Goal: Communication & Community: Participate in discussion

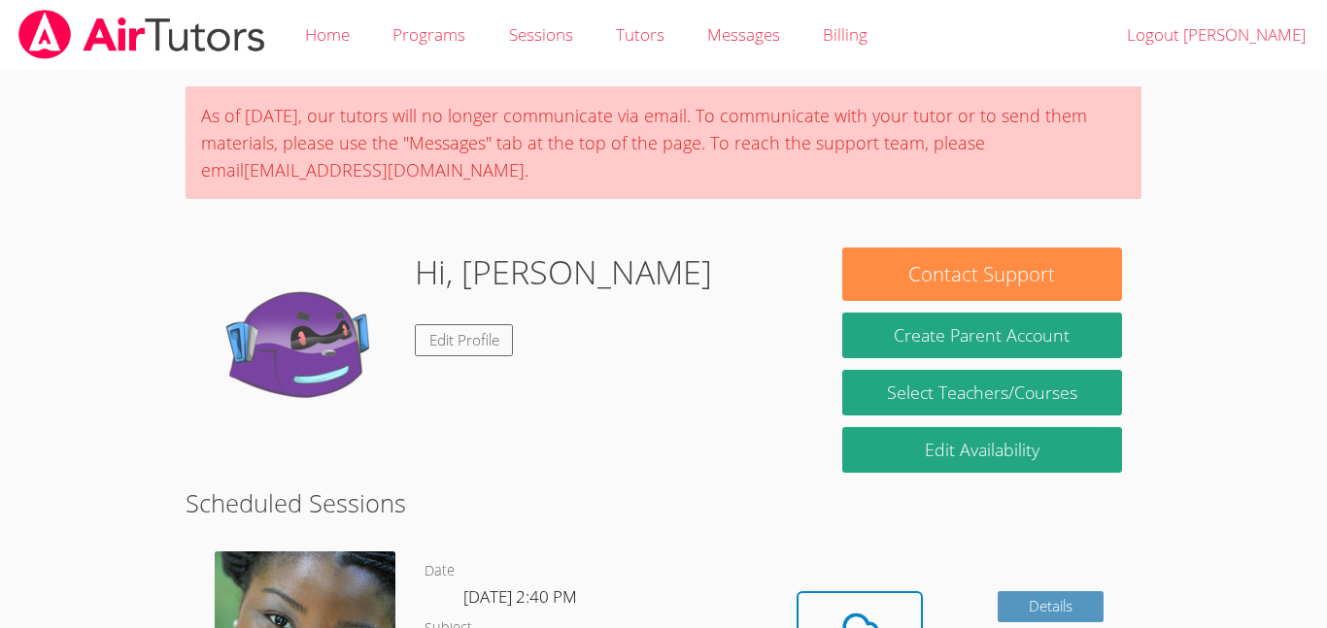
scroll to position [355, 0]
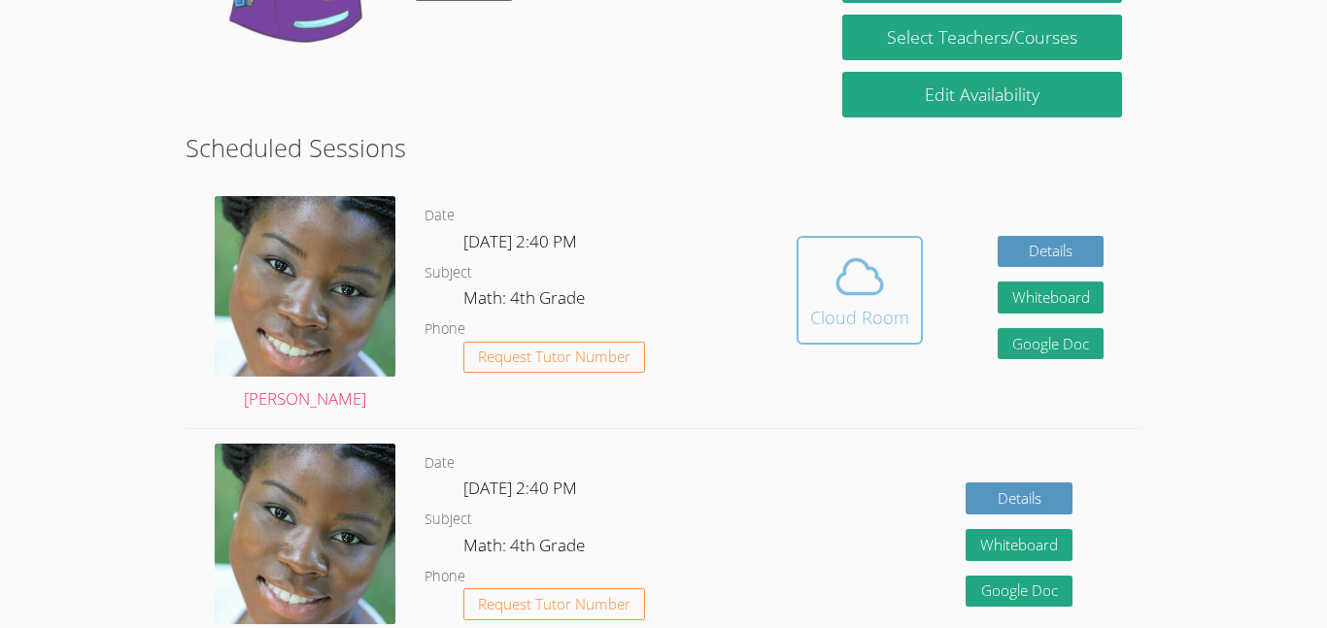
click at [837, 297] on icon at bounding box center [859, 277] width 54 height 54
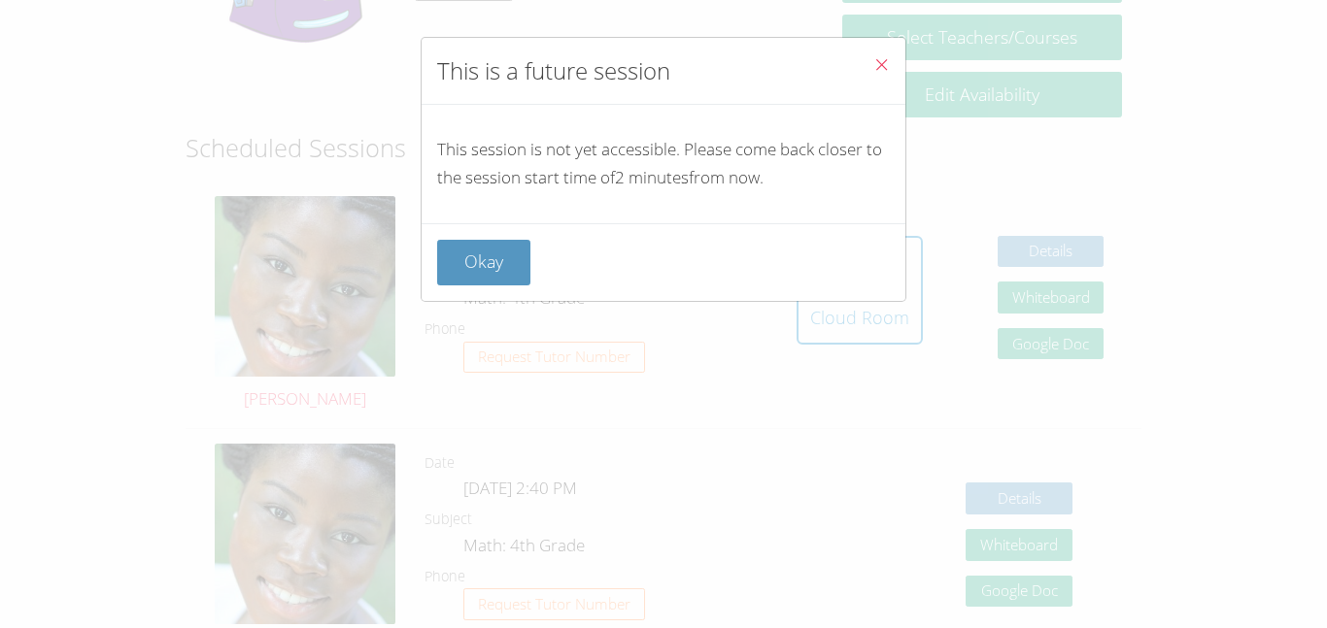
click at [876, 59] on icon "Close" at bounding box center [881, 64] width 17 height 17
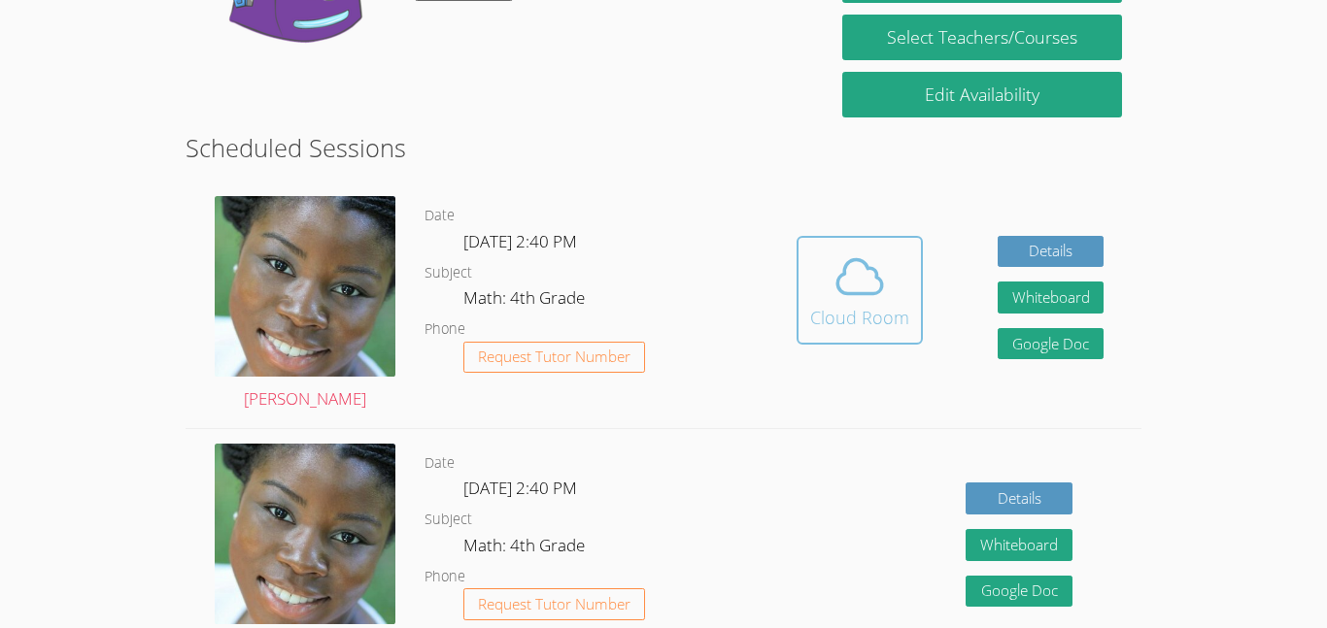
click at [828, 312] on div "Cloud Room" at bounding box center [859, 317] width 99 height 27
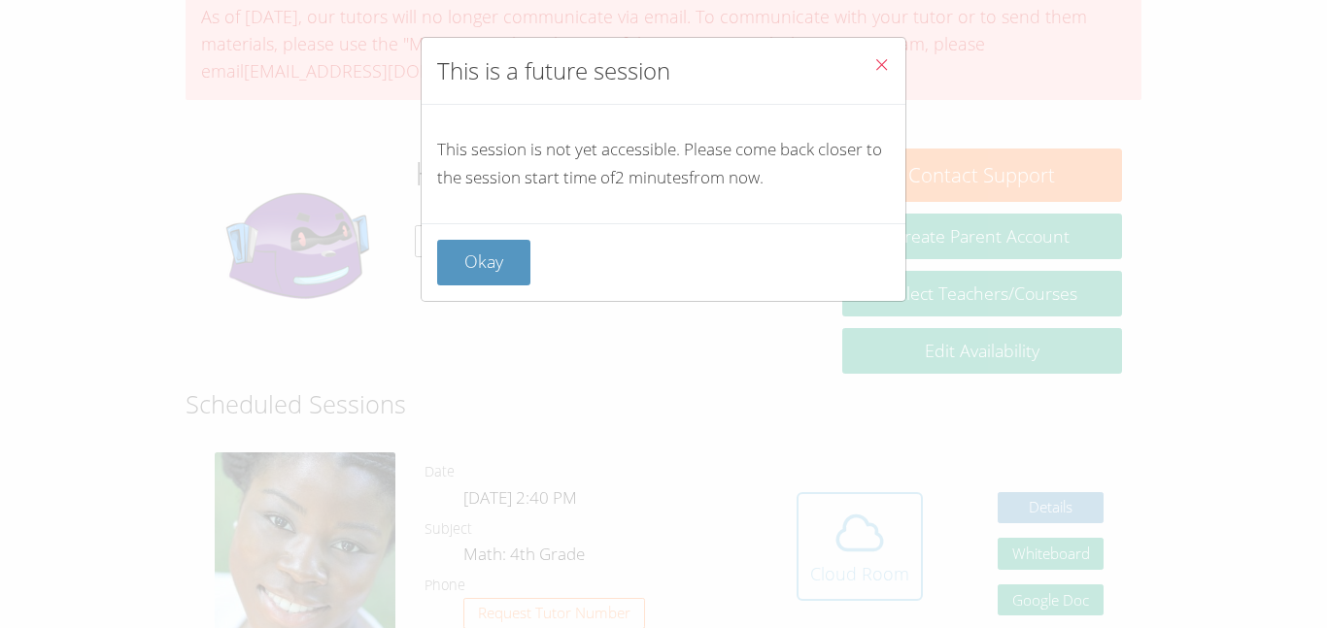
scroll to position [95, 0]
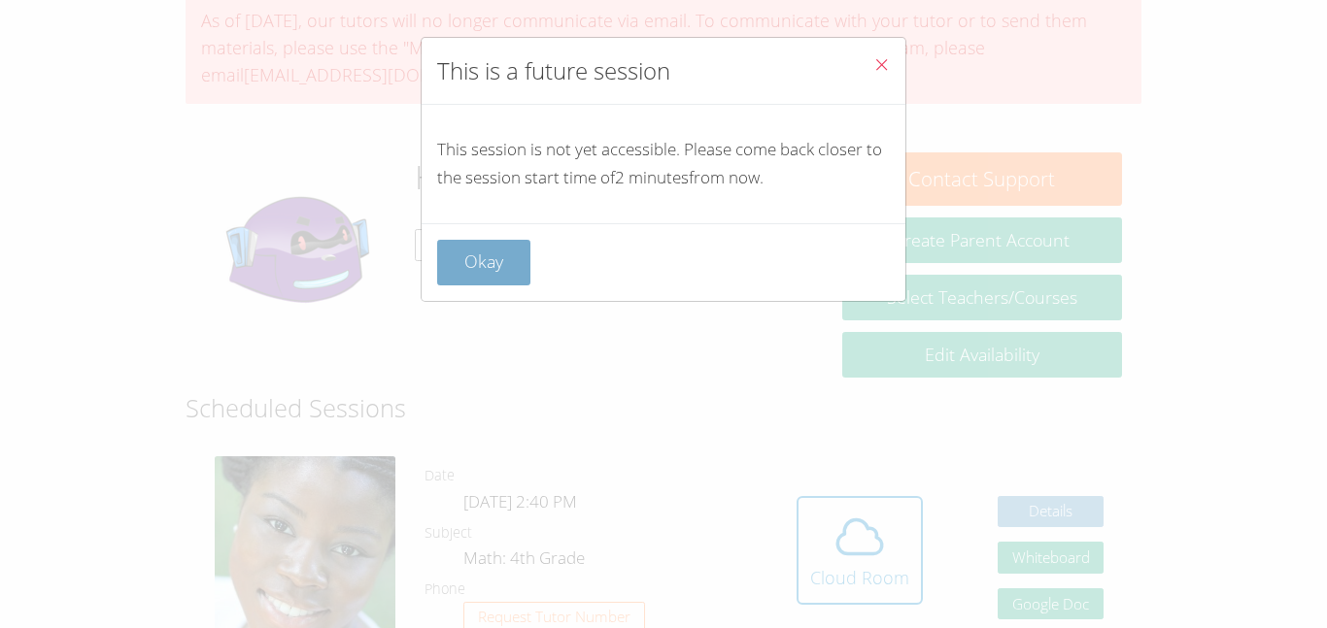
click at [483, 274] on button "Okay" at bounding box center [483, 263] width 93 height 46
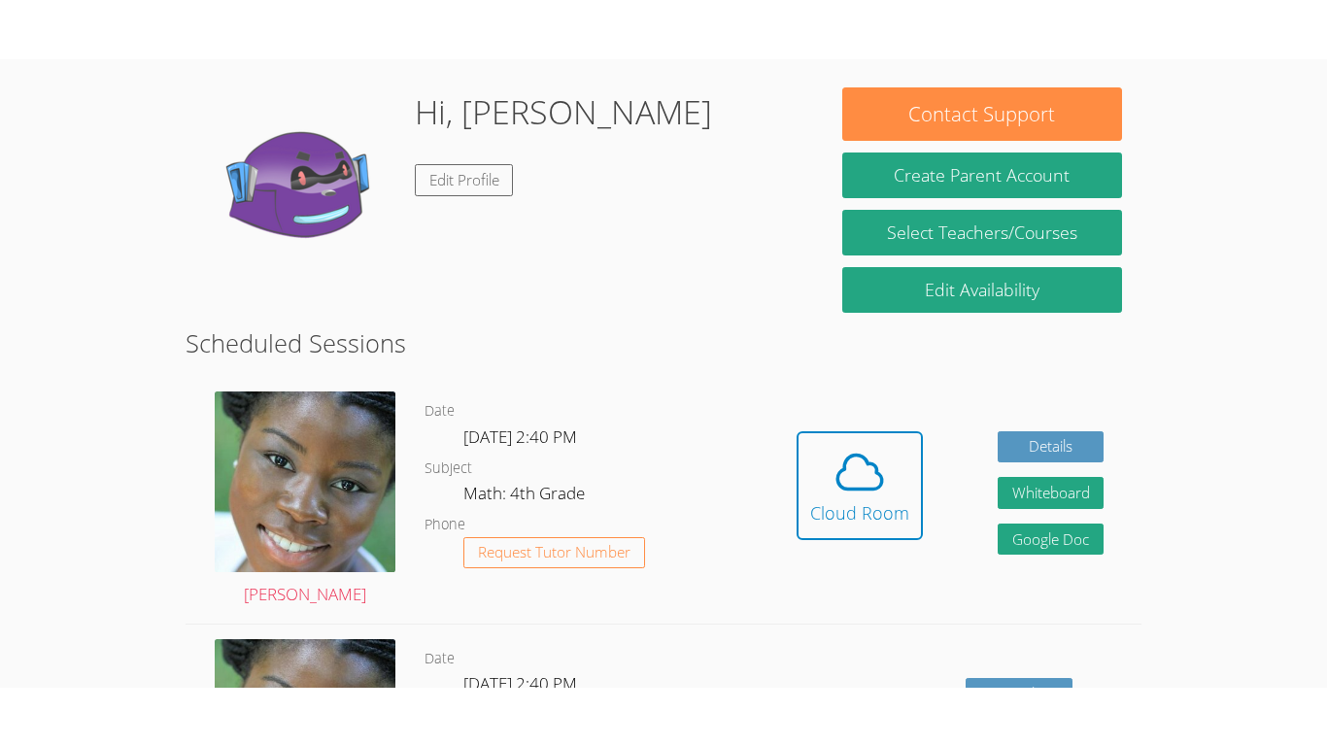
scroll to position [224, 0]
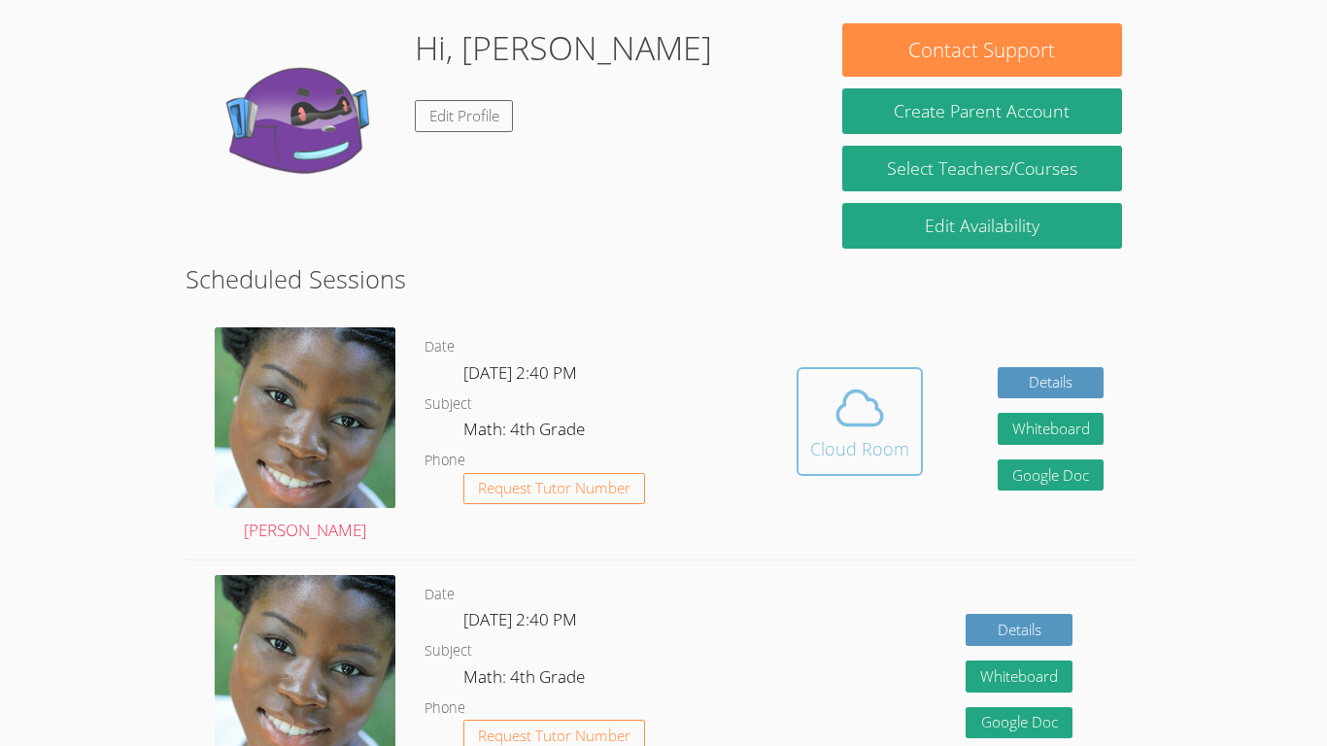
click at [839, 428] on icon at bounding box center [859, 408] width 54 height 54
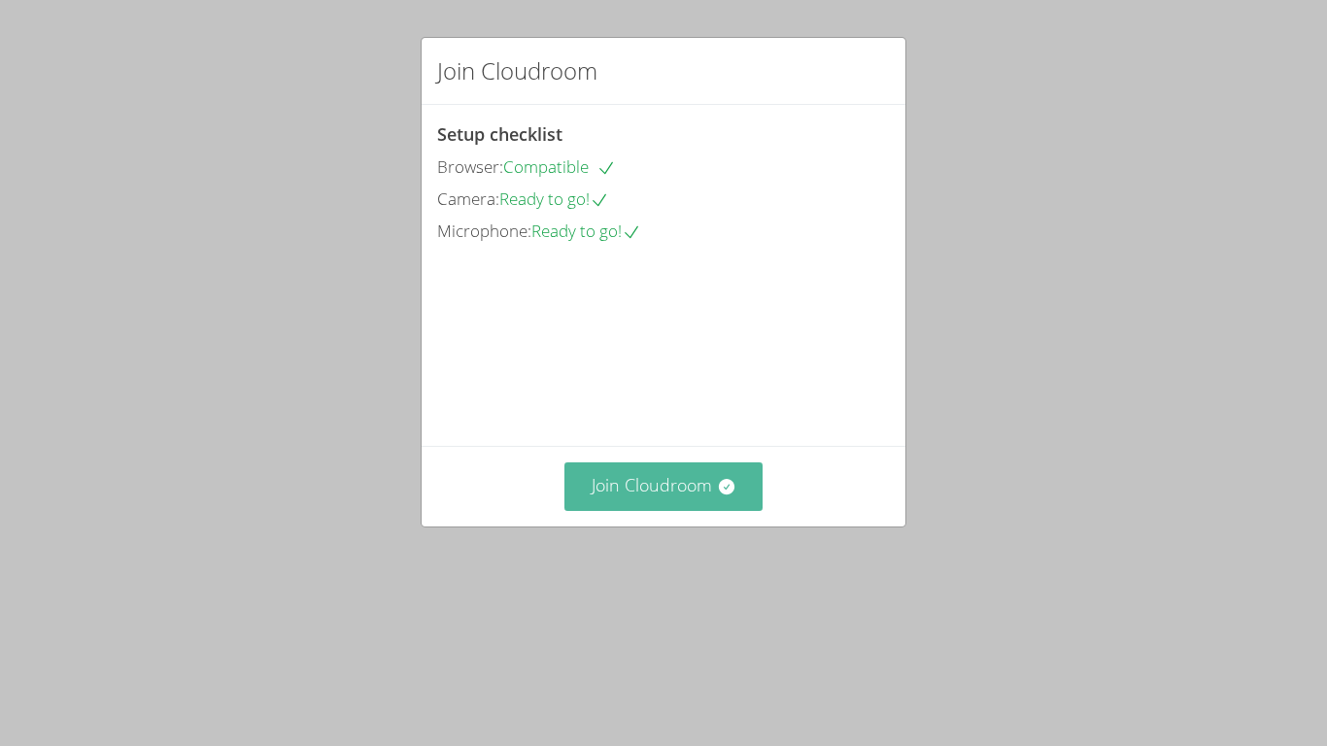
click at [695, 510] on button "Join Cloudroom" at bounding box center [663, 486] width 199 height 48
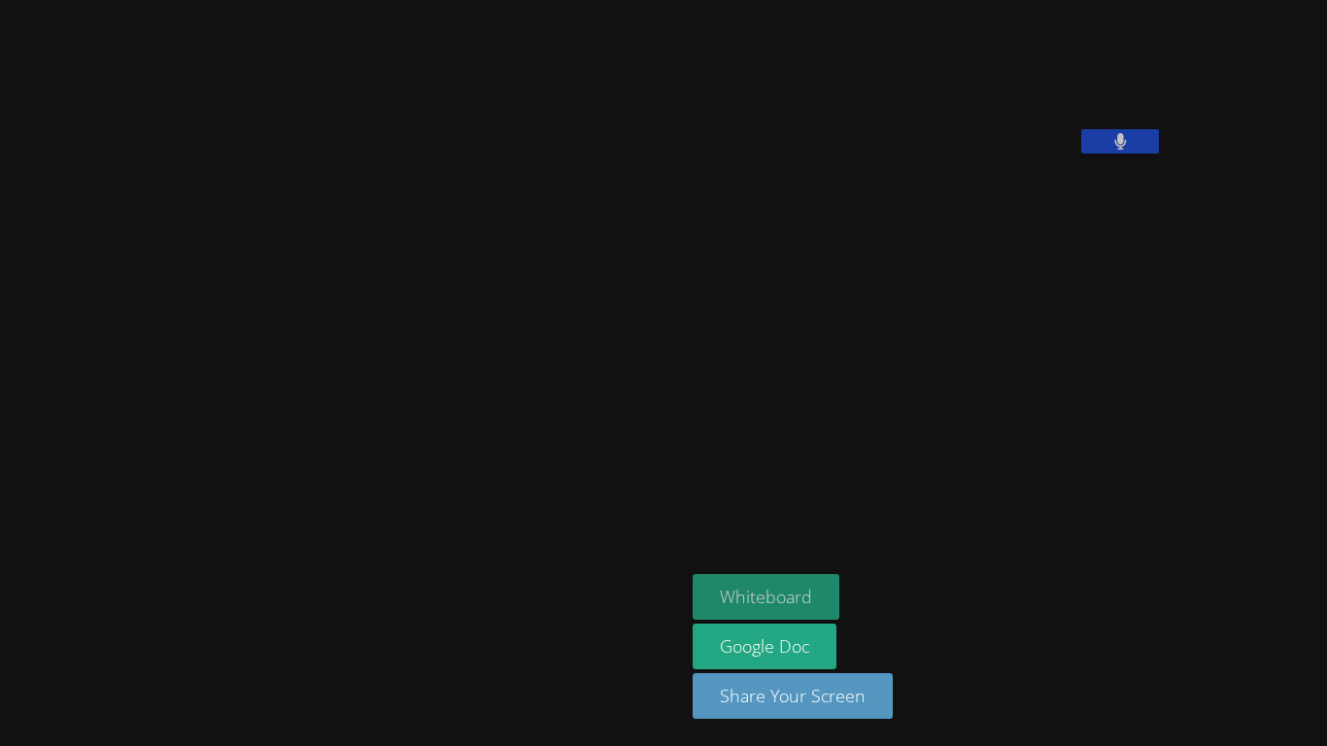
click at [692, 587] on button "Whiteboard" at bounding box center [765, 597] width 147 height 46
click at [1081, 153] on button at bounding box center [1120, 141] width 78 height 24
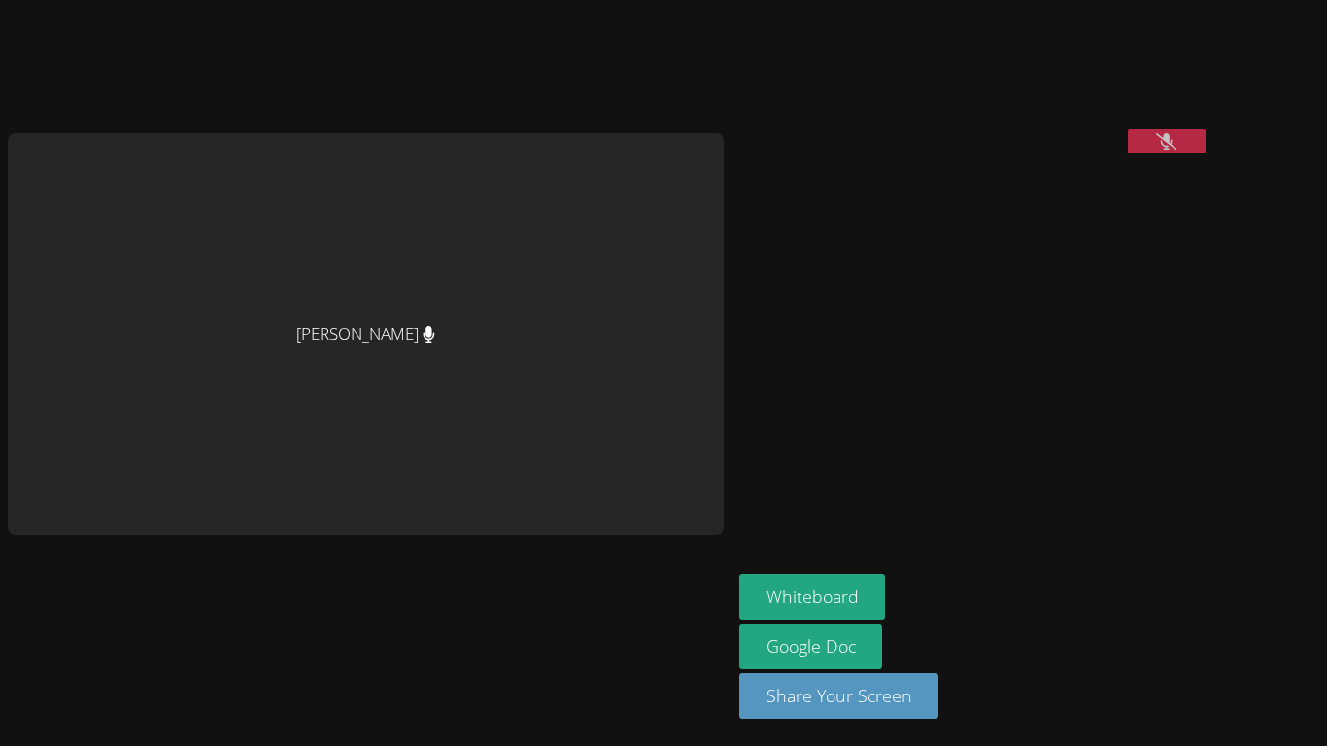
click at [1030, 153] on video at bounding box center [884, 81] width 291 height 146
click at [1128, 153] on button at bounding box center [1167, 141] width 78 height 24
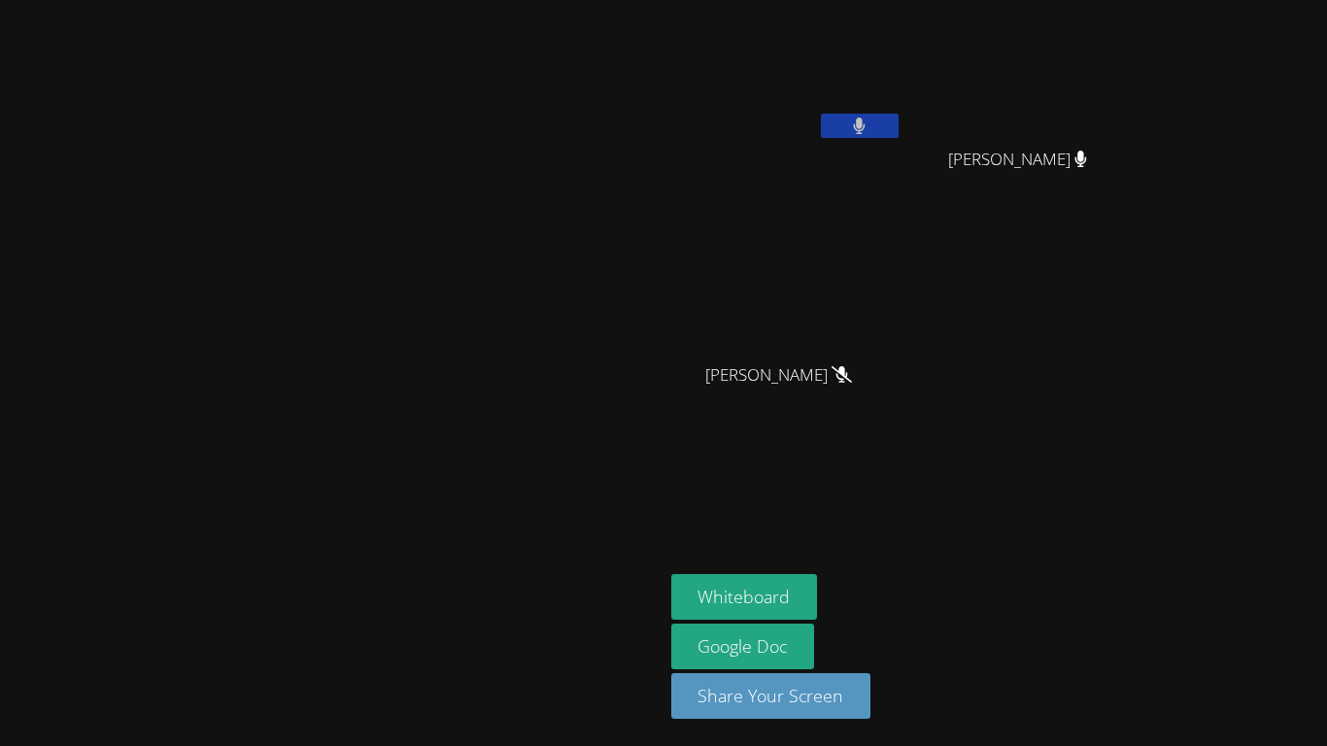
click at [898, 115] on button at bounding box center [860, 126] width 78 height 24
click at [898, 121] on button at bounding box center [860, 126] width 78 height 24
click at [898, 133] on button at bounding box center [860, 126] width 78 height 24
click at [869, 125] on icon at bounding box center [859, 126] width 20 height 17
click at [902, 430] on div "Neriah Avila" at bounding box center [786, 393] width 231 height 78
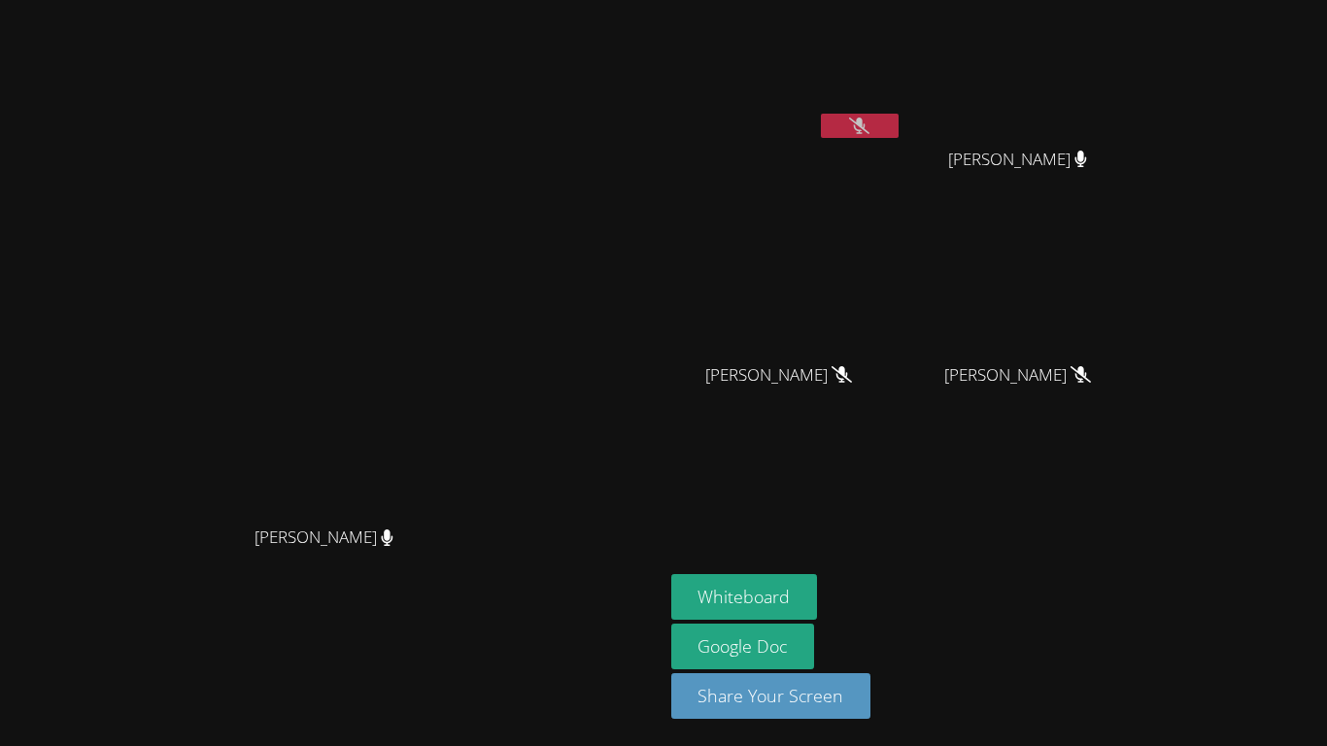
click at [869, 123] on icon at bounding box center [859, 126] width 20 height 17
click at [898, 130] on button at bounding box center [860, 126] width 78 height 24
click at [898, 125] on button at bounding box center [860, 126] width 78 height 24
click at [898, 134] on button at bounding box center [860, 126] width 78 height 24
click at [848, 372] on icon at bounding box center [842, 374] width 12 height 17
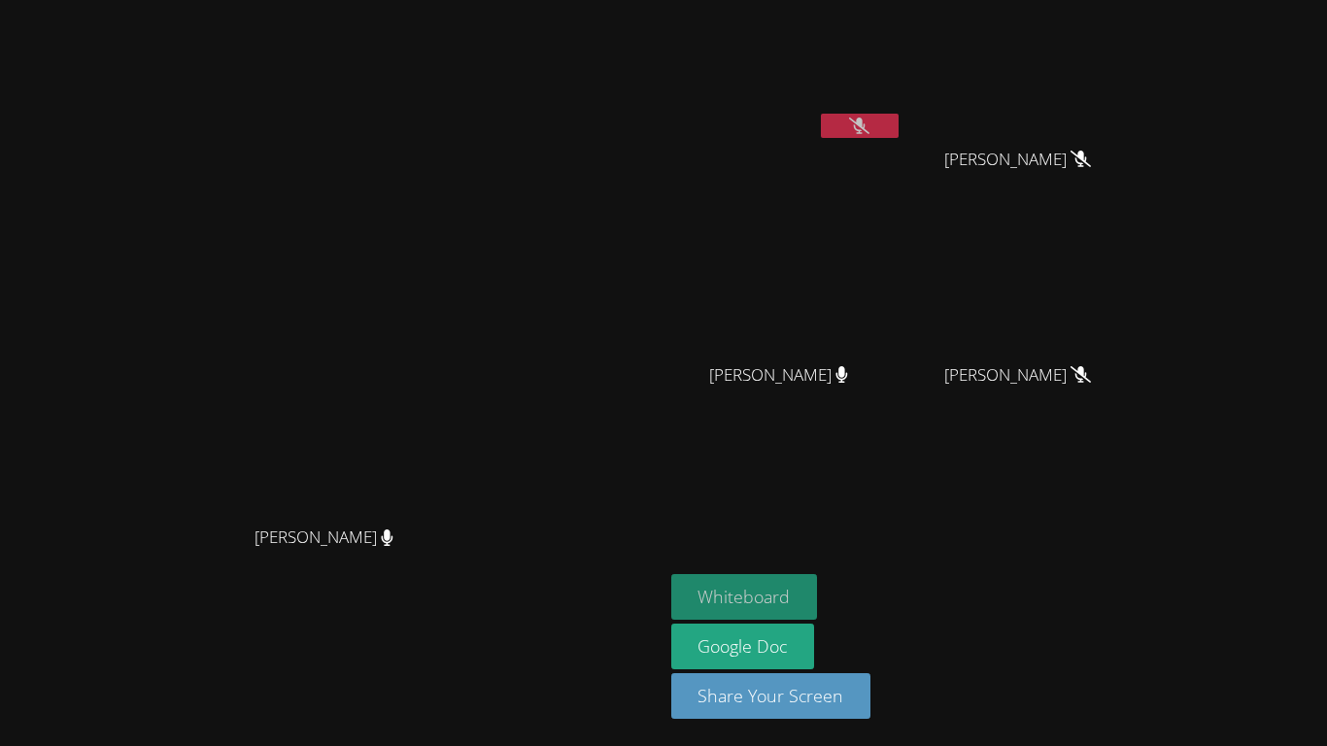
click at [818, 585] on button "Whiteboard" at bounding box center [744, 597] width 147 height 46
click at [818, 581] on button "Whiteboard" at bounding box center [744, 597] width 147 height 46
click at [898, 125] on button at bounding box center [860, 126] width 78 height 24
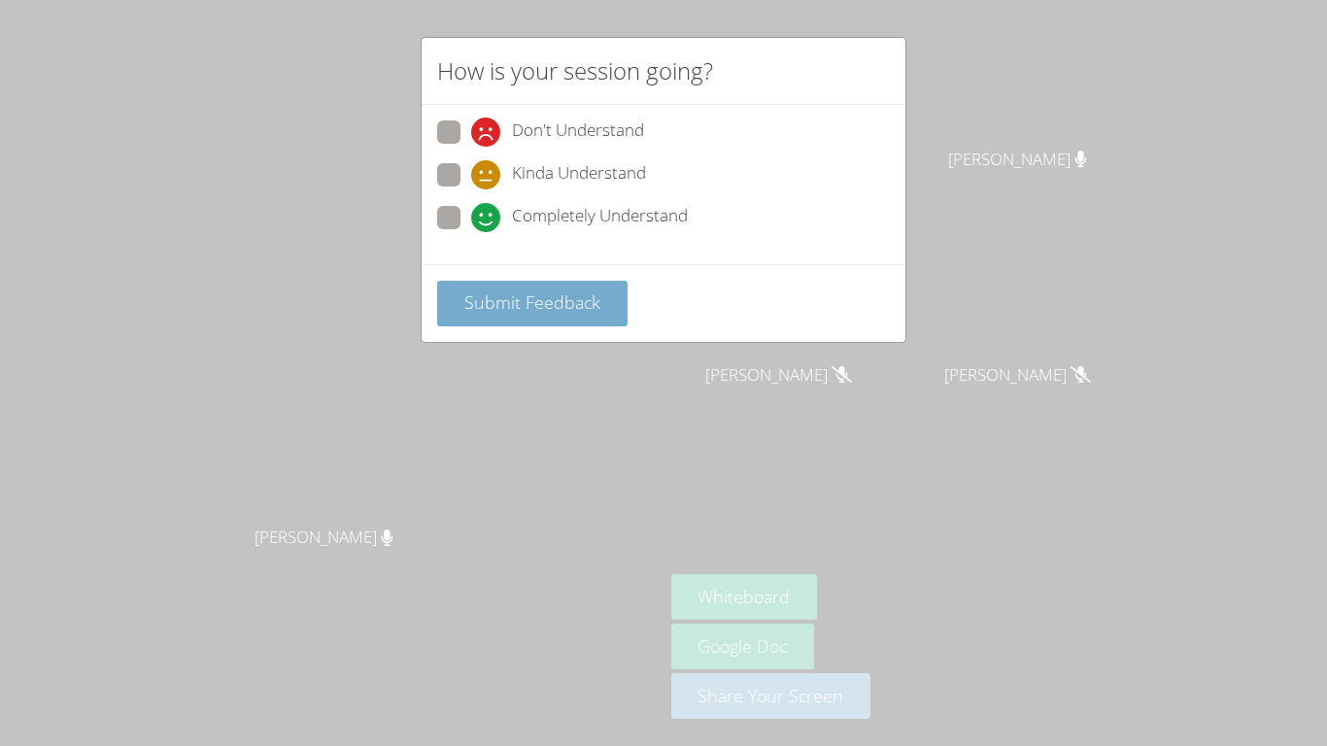
click at [523, 300] on span "Submit Feedback" at bounding box center [532, 301] width 136 height 23
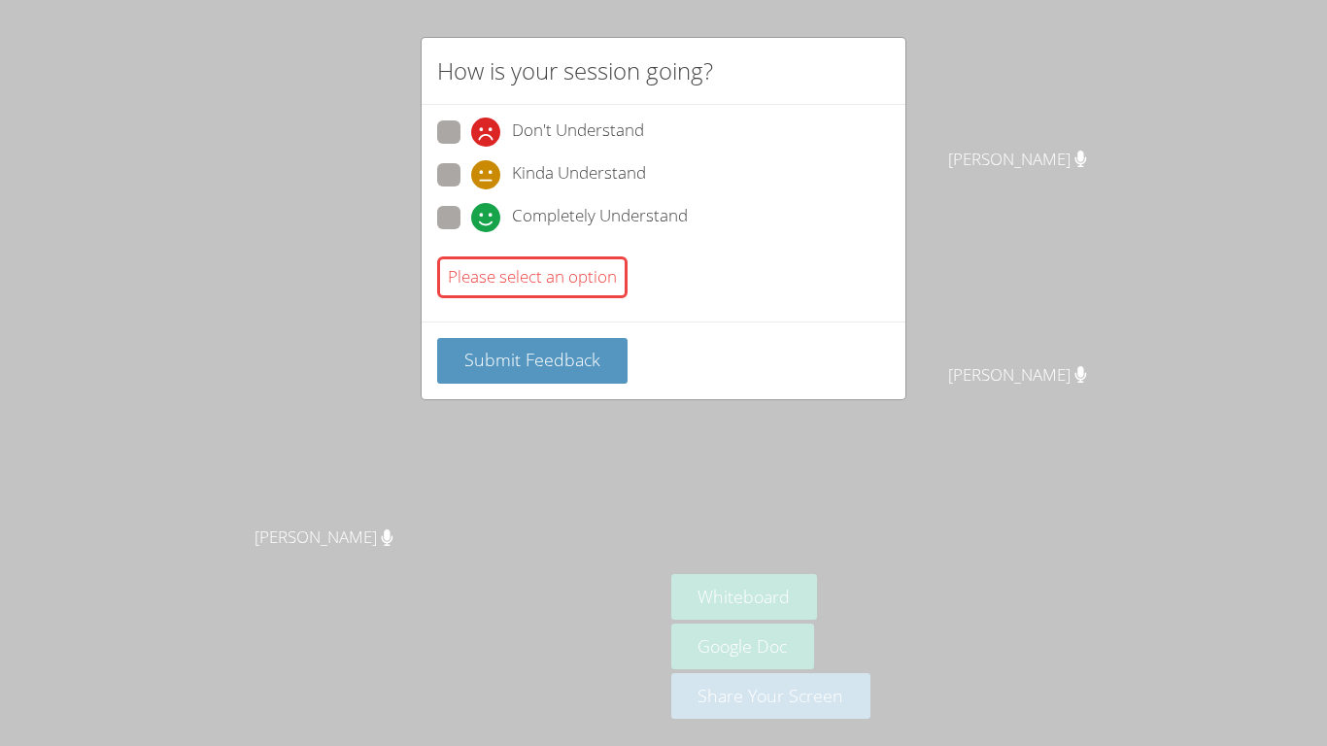
click at [469, 211] on label "Completely Understand" at bounding box center [562, 219] width 251 height 26
click at [471, 211] on input "Completely Understand" at bounding box center [479, 214] width 17 height 17
radio input "true"
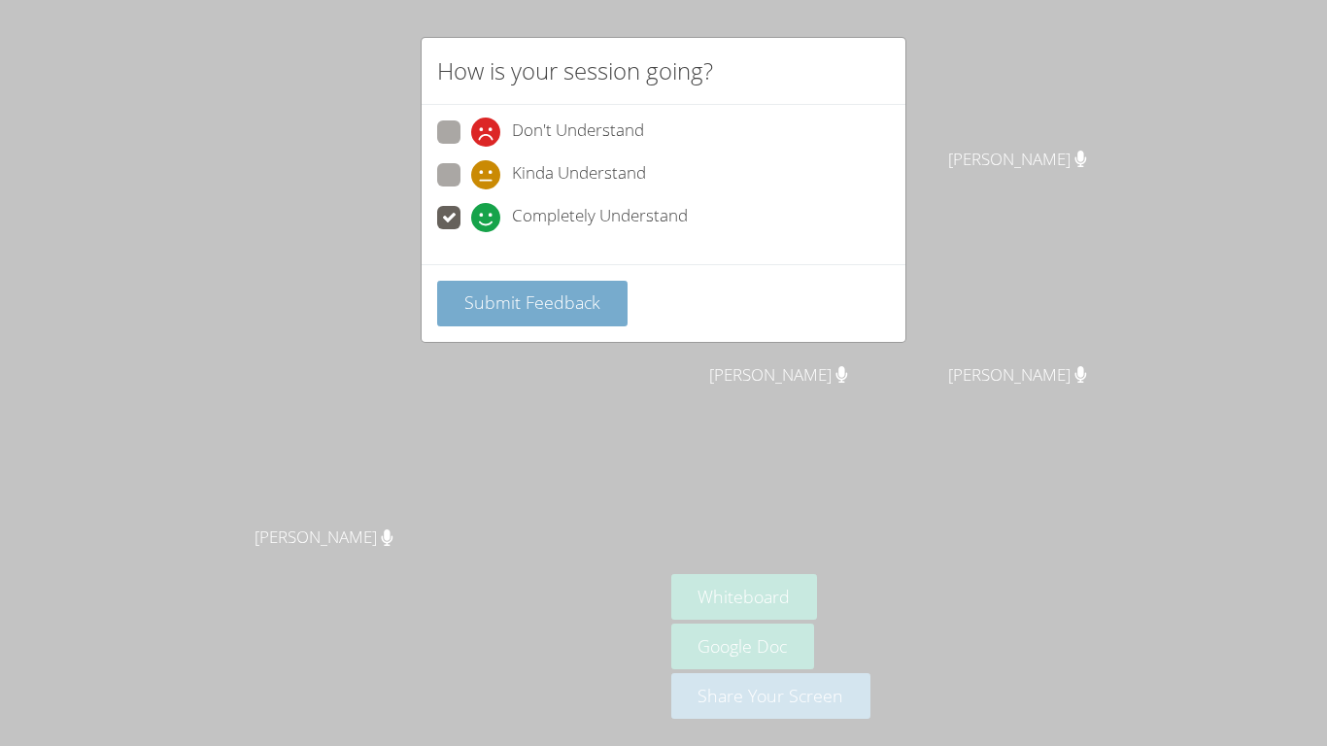
click at [514, 293] on span "Submit Feedback" at bounding box center [532, 301] width 136 height 23
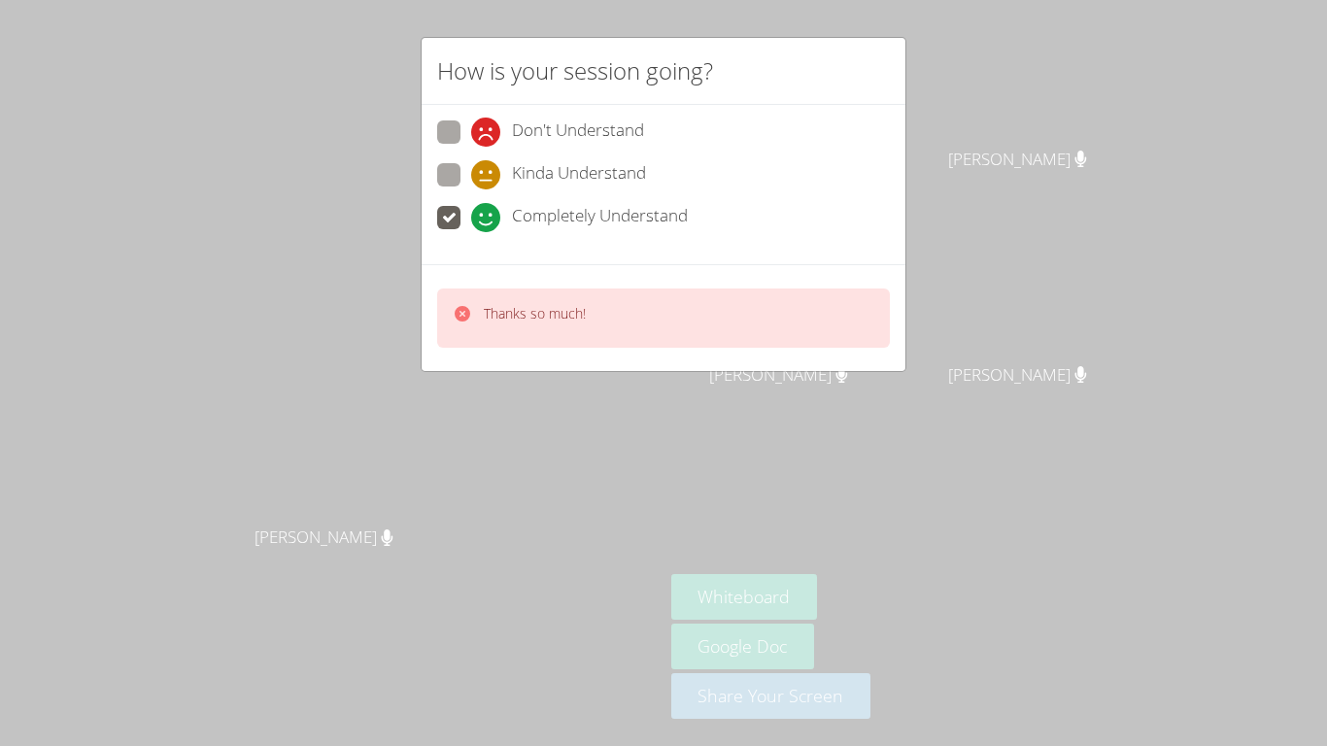
click at [514, 293] on div "Thanks so much!" at bounding box center [663, 317] width 453 height 59
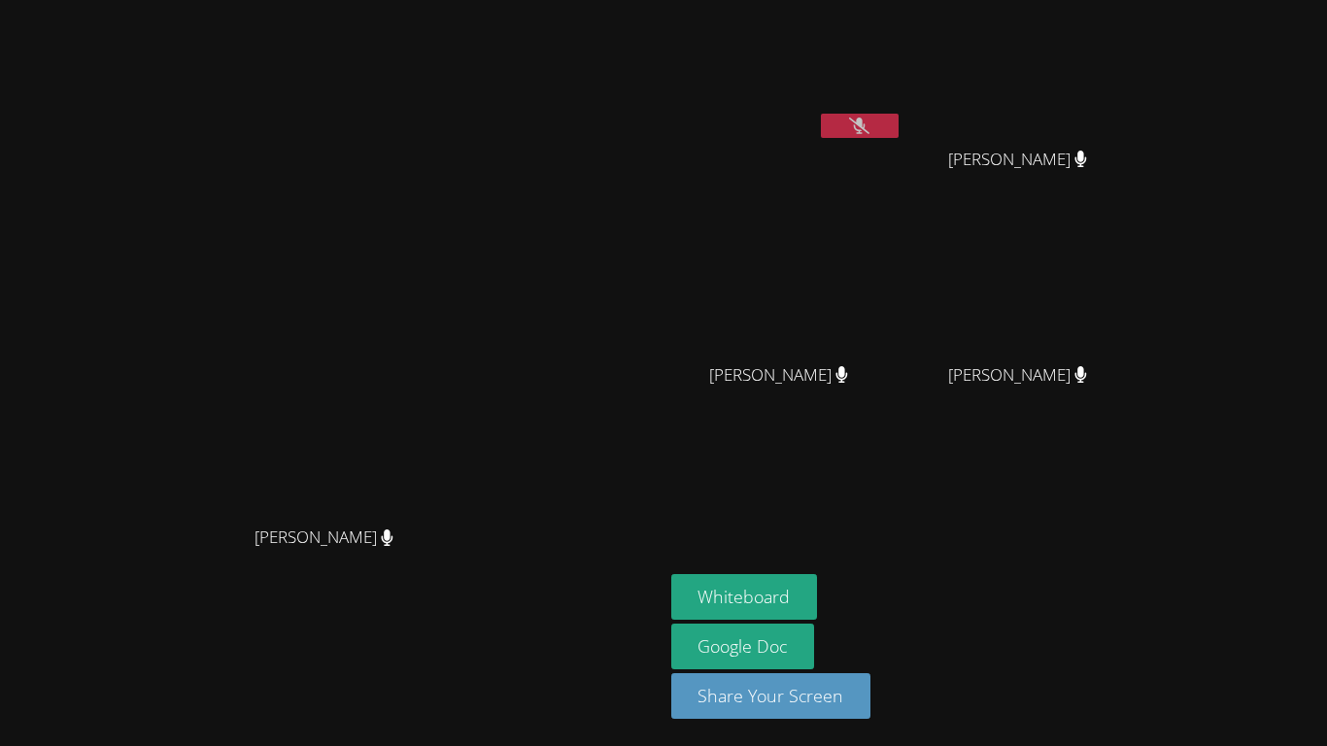
click at [869, 127] on icon at bounding box center [859, 126] width 20 height 17
click at [821, 114] on button at bounding box center [860, 126] width 78 height 24
click at [818, 587] on button "Whiteboard" at bounding box center [744, 597] width 147 height 46
click at [869, 128] on icon at bounding box center [859, 126] width 20 height 17
click at [821, 114] on button at bounding box center [860, 126] width 78 height 24
